Goal: Task Accomplishment & Management: Manage account settings

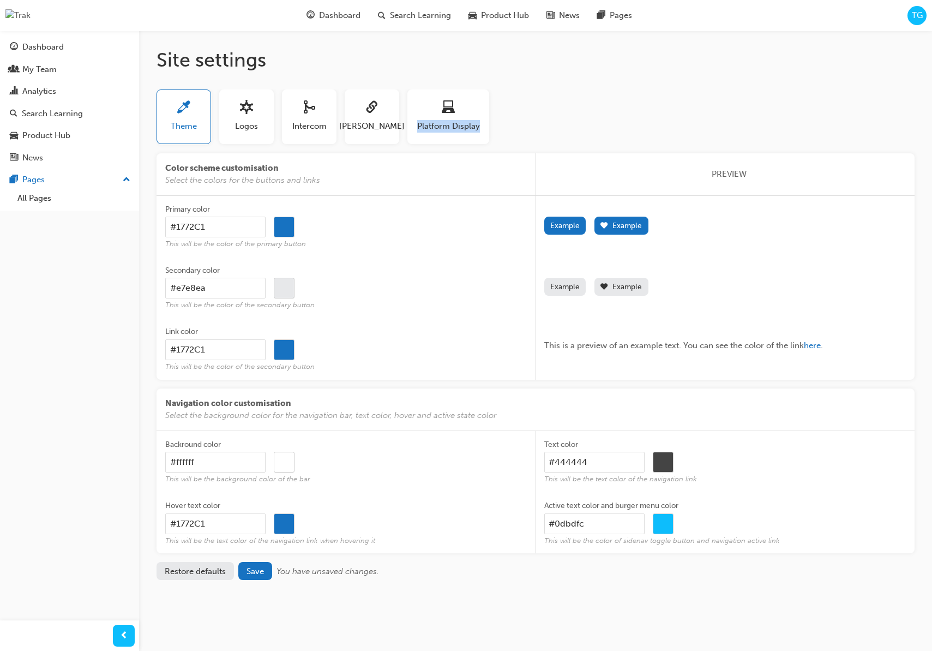
click at [568, 121] on div "Theme Logos Intercom [PERSON_NAME] Platform Display" at bounding box center [536, 120] width 758 height 63
click at [245, 111] on span "sitesettings_logos-icon" at bounding box center [246, 108] width 13 height 15
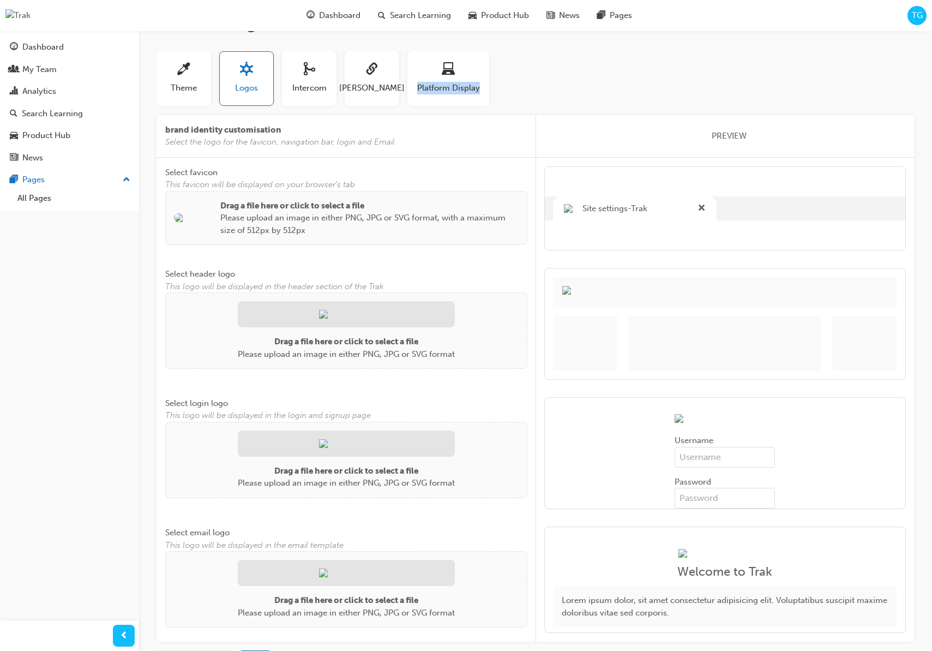
scroll to position [49, 0]
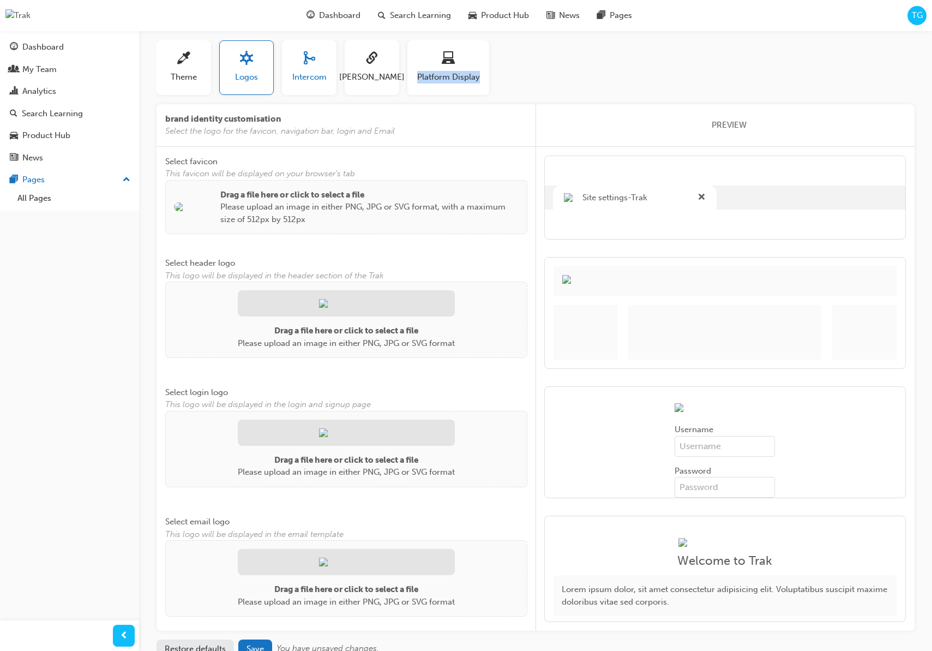
click at [304, 73] on span "Intercom" at bounding box center [309, 77] width 34 height 13
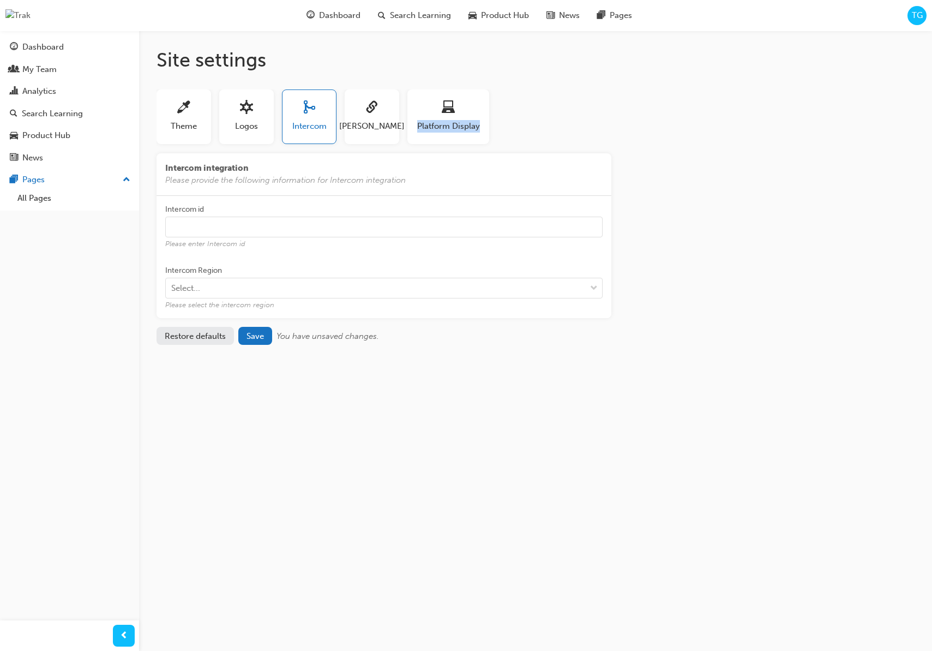
scroll to position [0, 0]
click at [371, 113] on span "sitesettings_saml-icon" at bounding box center [371, 108] width 13 height 15
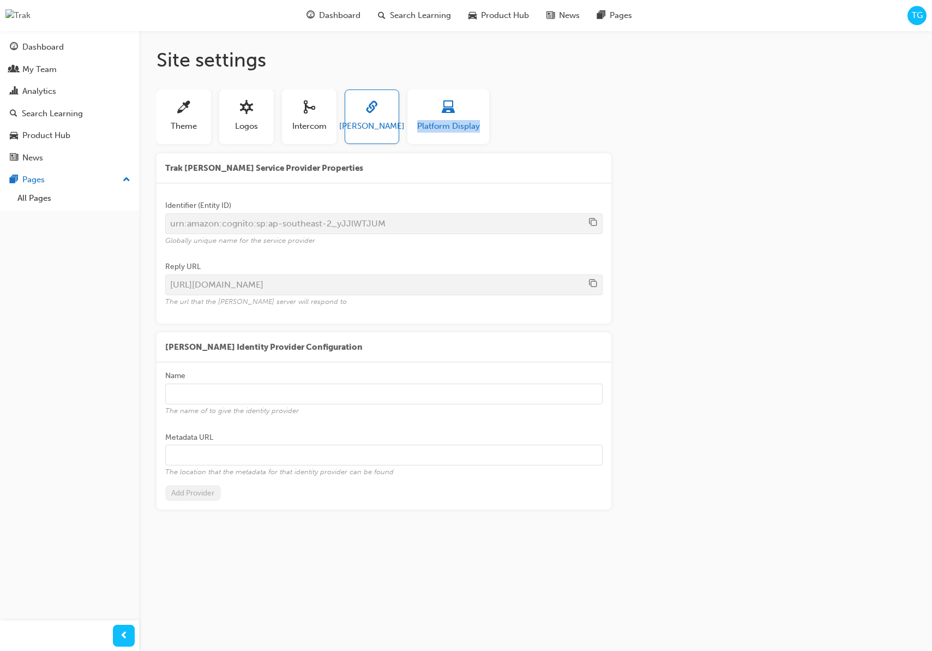
click at [429, 107] on div "button" at bounding box center [448, 109] width 63 height 17
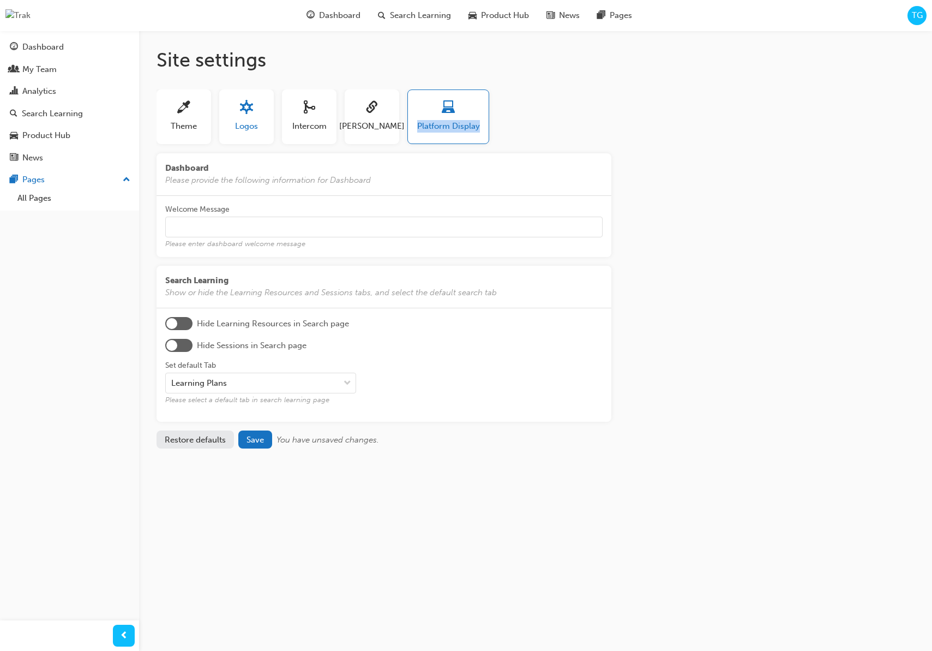
click at [233, 131] on button "Logos" at bounding box center [246, 116] width 55 height 55
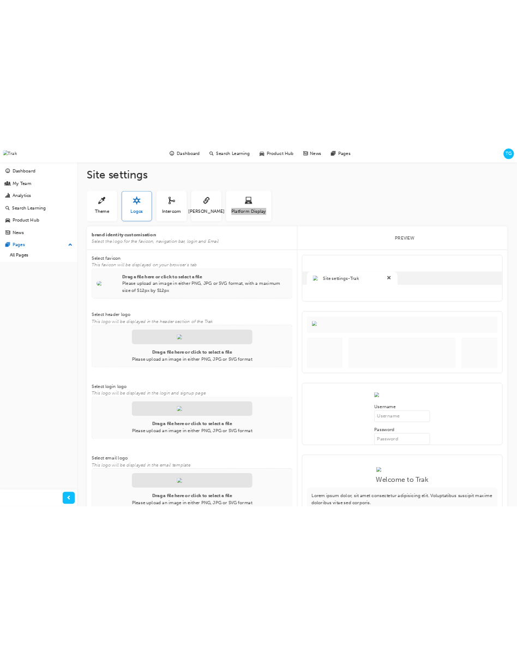
scroll to position [5, 0]
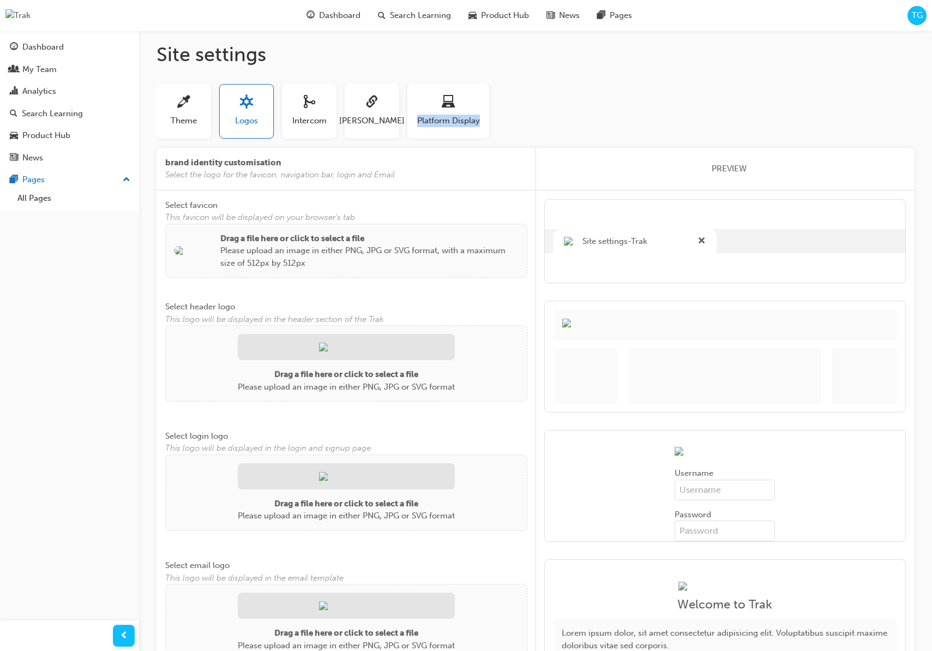
click at [200, 202] on span "Select favicon" at bounding box center [191, 205] width 52 height 10
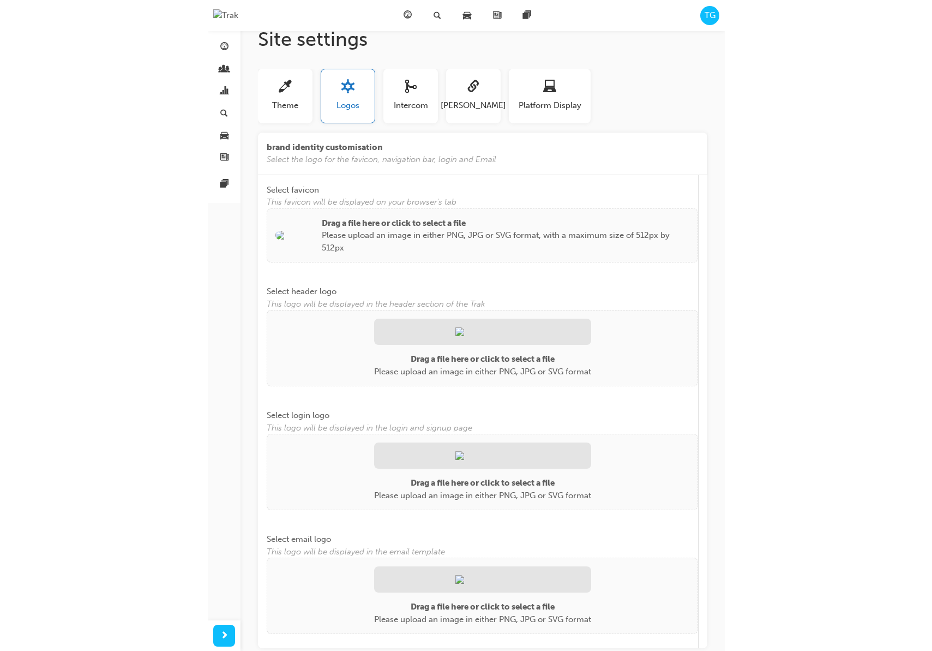
scroll to position [20, 0]
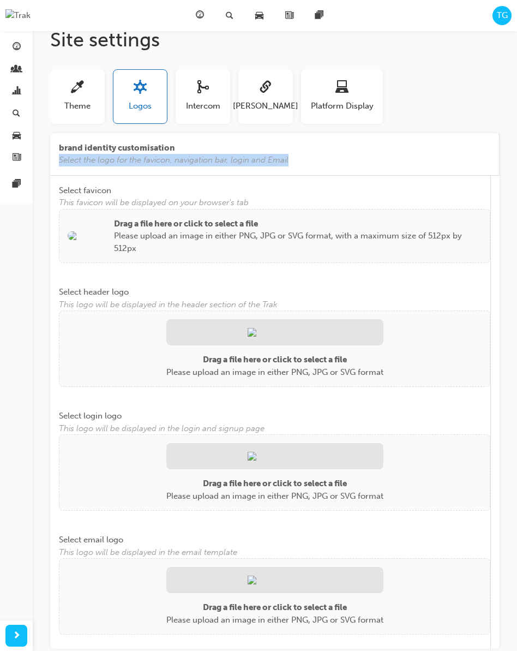
drag, startPoint x: 279, startPoint y: 162, endPoint x: 61, endPoint y: 164, distance: 218.7
click at [60, 164] on span "Select the logo for the favicon, navigation bar, login and Email" at bounding box center [274, 160] width 431 height 13
copy span "Select the logo for the favicon, navigation bar, login and Email"
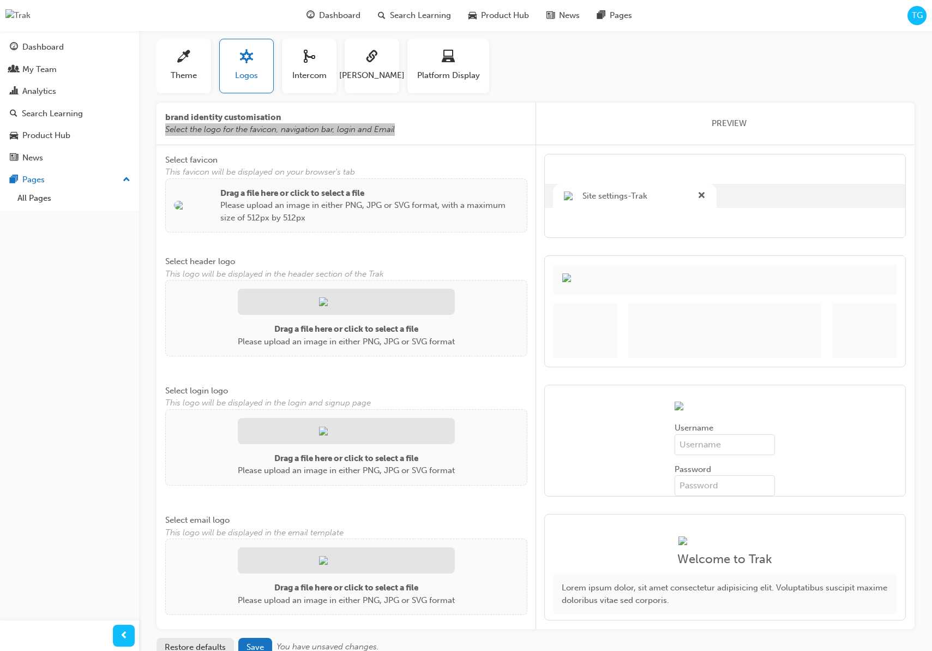
scroll to position [50, 0]
